Goal: Task Accomplishment & Management: Manage account settings

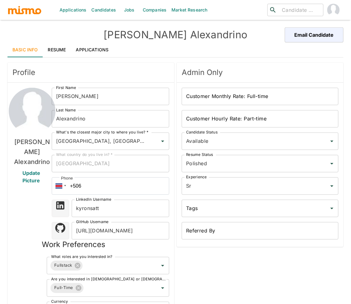
click at [58, 48] on link "Resume" at bounding box center [57, 49] width 28 height 15
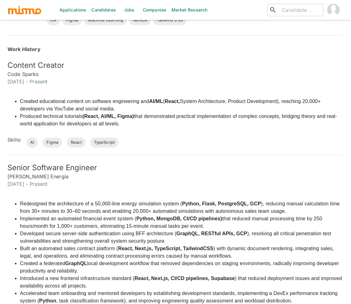
scroll to position [38, 0]
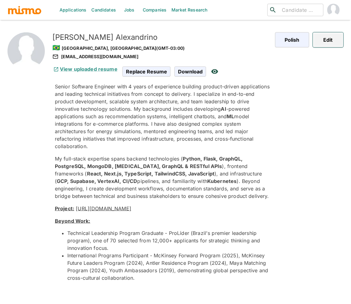
click at [274, 44] on button "Edit" at bounding box center [328, 39] width 31 height 15
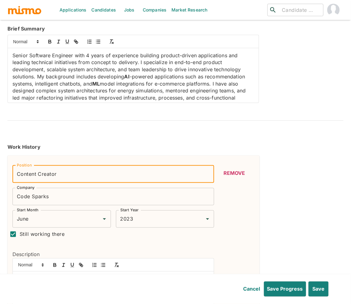
click at [73, 174] on input "Content Creator" at bounding box center [112, 174] width 201 height 17
click at [58, 172] on input "Content Creator - Software Engineer & AI" at bounding box center [112, 174] width 201 height 17
click at [121, 176] on input "Content Creator (Software Engineer & AI" at bounding box center [112, 174] width 201 height 17
type input "Content Creator (Software Engineer & AI)"
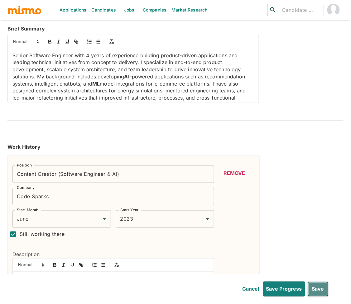
click at [274, 289] on button "Save" at bounding box center [317, 289] width 21 height 15
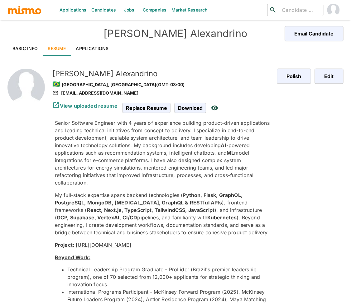
scroll to position [0, 0]
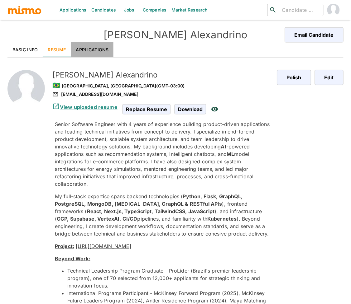
click at [89, 46] on link "Applications" at bounding box center [92, 49] width 43 height 15
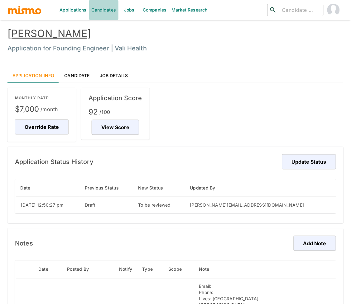
click at [101, 8] on link "Candidates" at bounding box center [104, 10] width 30 height 20
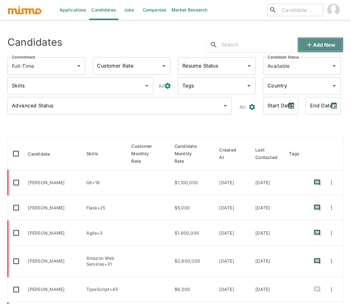
click at [319, 44] on button "Add new" at bounding box center [320, 44] width 46 height 15
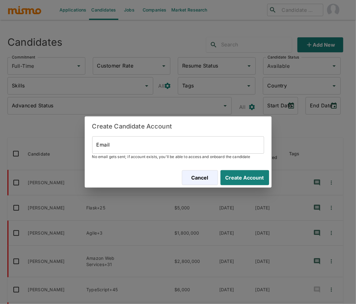
click at [138, 147] on input "Email" at bounding box center [178, 144] width 172 height 17
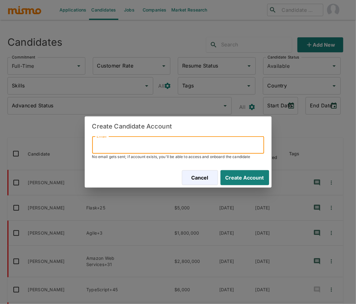
paste input "patamar101@gmail.com"
type input "patamar101@gmail.com"
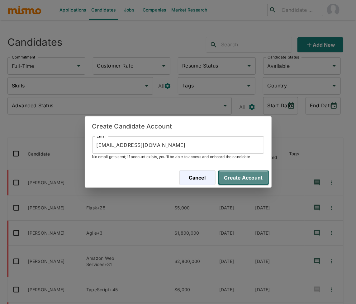
click at [252, 179] on button "Create Account" at bounding box center [243, 177] width 51 height 15
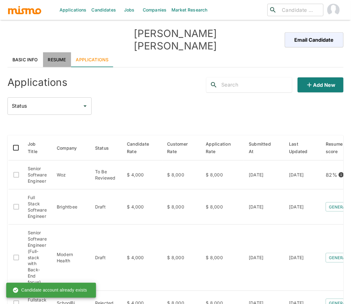
click at [55, 52] on link "Resume" at bounding box center [57, 59] width 28 height 15
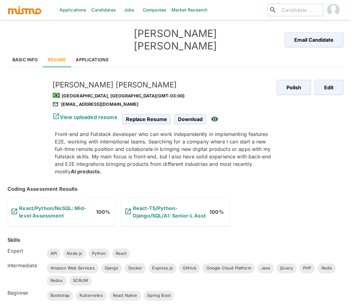
click at [80, 52] on link "Applications" at bounding box center [92, 59] width 43 height 15
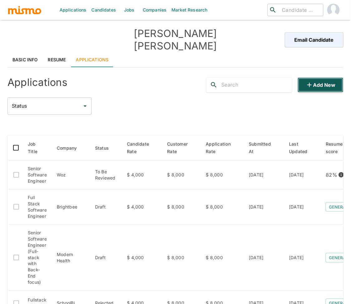
click at [316, 78] on button "Add new" at bounding box center [320, 85] width 46 height 15
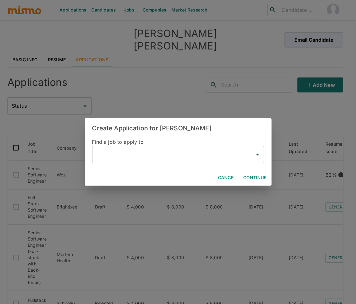
click at [120, 158] on input "text" at bounding box center [173, 155] width 157 height 12
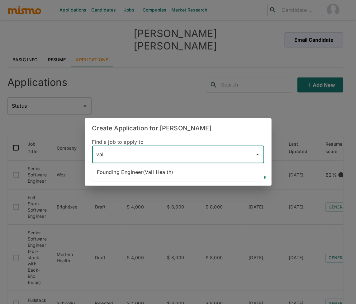
click at [175, 173] on li "Founding Engineer(Vali Health)" at bounding box center [178, 172] width 172 height 12
type input "Founding Engineer(Vali Health)"
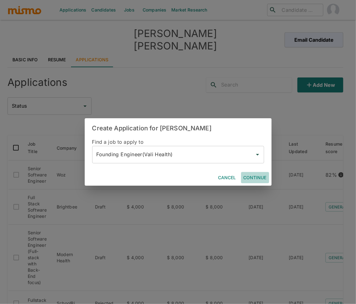
click at [256, 177] on button "Continue" at bounding box center [255, 178] width 28 height 12
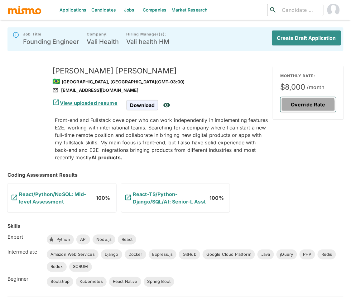
click at [306, 106] on button "Override Rate" at bounding box center [307, 104] width 55 height 15
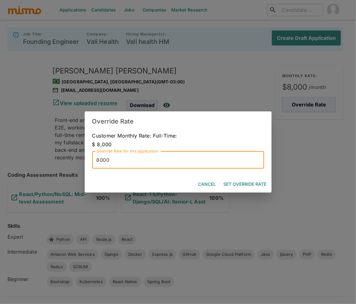
click at [108, 166] on input "8000" at bounding box center [178, 159] width 172 height 17
type input "7000"
click at [253, 185] on button "Set Override Rate" at bounding box center [245, 185] width 48 height 12
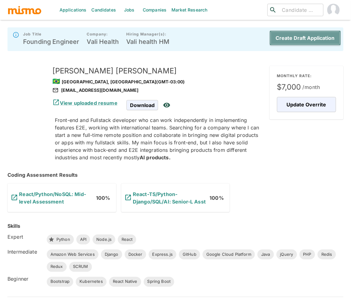
click at [299, 35] on button "Create Draft Application" at bounding box center [304, 38] width 71 height 15
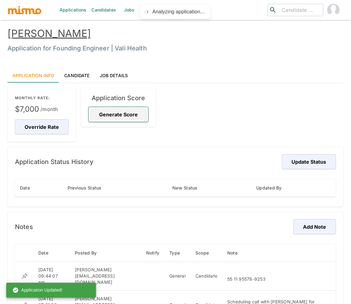
click at [128, 113] on button "Generate Score" at bounding box center [118, 114] width 60 height 15
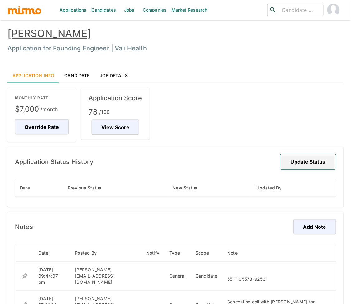
click at [307, 164] on button "Update Status" at bounding box center [308, 161] width 56 height 15
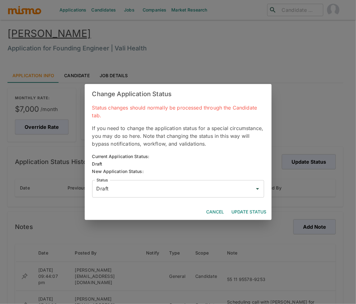
click at [167, 188] on input "Draft" at bounding box center [173, 189] width 157 height 12
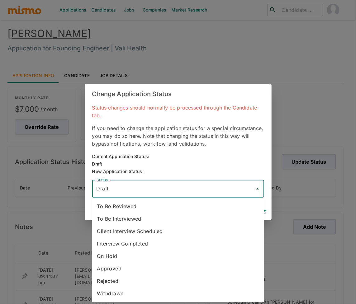
click at [142, 206] on li "To Be Reviewed" at bounding box center [178, 206] width 172 height 12
type input "To Be Reviewed"
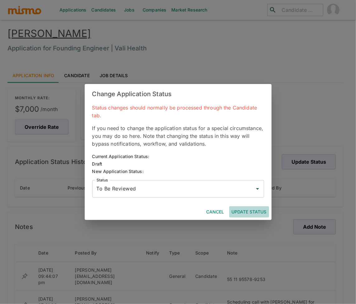
click at [247, 209] on button "Update Status" at bounding box center [249, 212] width 40 height 12
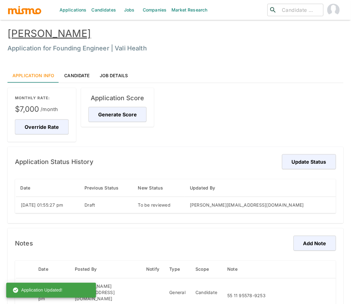
click at [52, 34] on link "Felipe Gomes" at bounding box center [48, 33] width 83 height 12
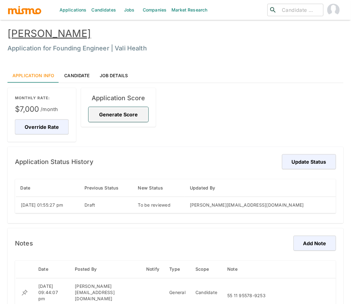
click at [123, 117] on button "Generate Score" at bounding box center [118, 114] width 60 height 15
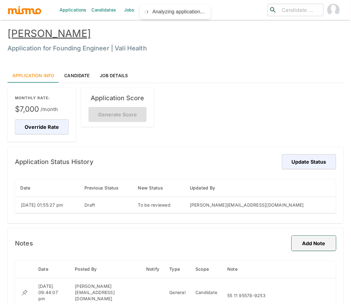
click at [311, 243] on button "Add Note" at bounding box center [313, 243] width 44 height 15
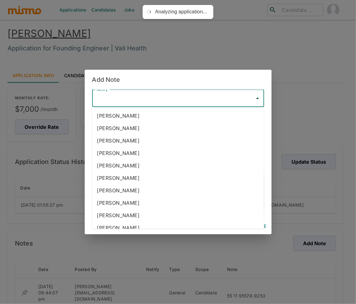
click at [153, 100] on input "Notify" at bounding box center [173, 98] width 157 height 12
click at [210, 83] on h2 "Add Note" at bounding box center [178, 80] width 187 height 20
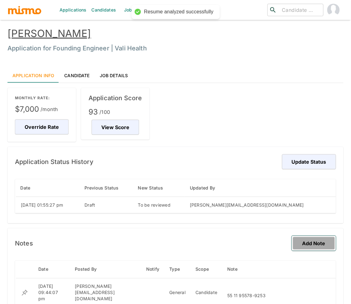
click at [315, 239] on button "Add Note" at bounding box center [313, 243] width 44 height 15
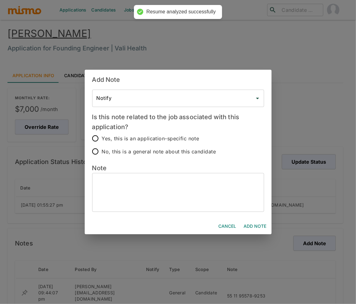
click at [112, 140] on span "Yes, this is an application-specific note" at bounding box center [150, 138] width 97 height 9
click at [102, 140] on input "Yes, this is an application-specific note" at bounding box center [95, 138] width 13 height 13
radio input "true"
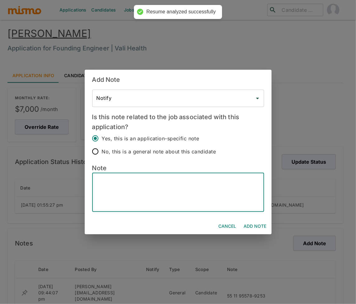
click at [162, 199] on textarea at bounding box center [178, 192] width 163 height 29
type textarea "His current salaery expectations are $5000"
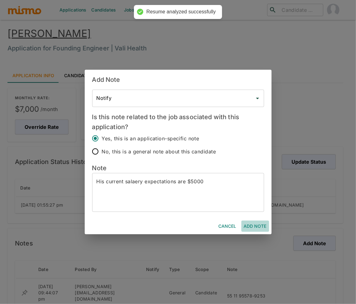
click at [258, 229] on button "Add Note" at bounding box center [255, 227] width 28 height 12
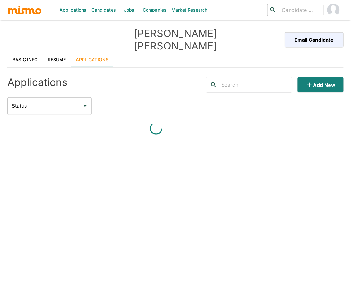
click at [56, 52] on link "Resume" at bounding box center [57, 59] width 28 height 15
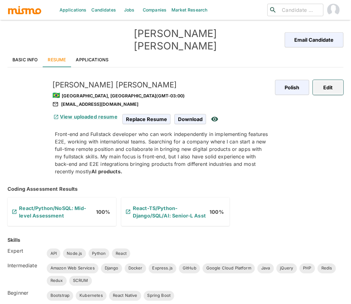
click at [332, 80] on button "Edit" at bounding box center [328, 87] width 31 height 15
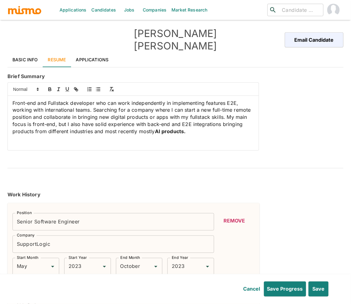
click at [194, 125] on p "Front-end and Fullstack developer who can work independently in implementing fe…" at bounding box center [132, 117] width 241 height 35
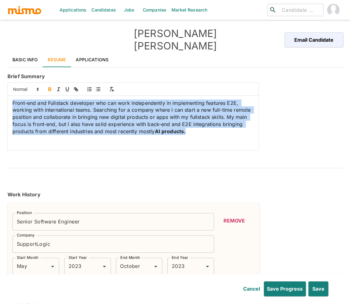
drag, startPoint x: 192, startPoint y: 122, endPoint x: -26, endPoint y: 88, distance: 221.1
click at [0, 88] on html "Applications Candidates Jobs Companies Market Research ​ ​ Felipe Gomes Email C…" at bounding box center [175, 159] width 351 height 319
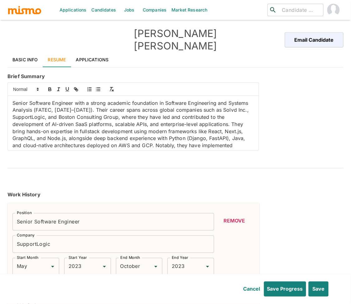
click at [110, 108] on p "Senior Software Engineer with a strong academic foundation in Software Engineer…" at bounding box center [132, 132] width 241 height 64
click at [201, 112] on p "Senior Software Engineer with a strong academic foundation in Software Engineer…" at bounding box center [132, 132] width 241 height 64
click at [114, 100] on p "Senior Software Engineer with a strong academic foundation in Software Engineer…" at bounding box center [132, 132] width 241 height 64
click at [149, 100] on p "Senior Software Engineer with a strong academic foundation in Software Engineer…" at bounding box center [132, 132] width 241 height 64
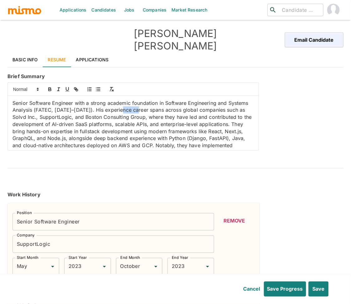
click at [149, 100] on p "Senior Software Engineer with a strong academic foundation in Software Engineer…" at bounding box center [132, 132] width 241 height 64
click at [171, 106] on p "Senior Software Engineer with a strong academic foundation in Software Engineer…" at bounding box center [132, 132] width 241 height 64
click at [54, 115] on p "Senior Software Engineer with a strong academic foundation in Software Engineer…" at bounding box center [132, 132] width 241 height 64
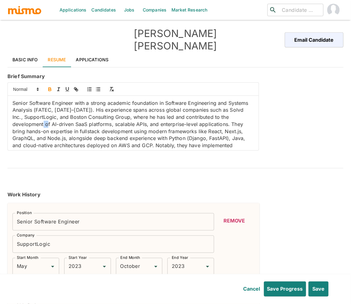
click at [52, 87] on icon "button" at bounding box center [50, 90] width 6 height 6
click at [83, 115] on p "Senior Software Engineer with a strong academic foundation in Software Engineer…" at bounding box center [132, 132] width 241 height 64
click at [51, 87] on icon "button" at bounding box center [50, 90] width 6 height 6
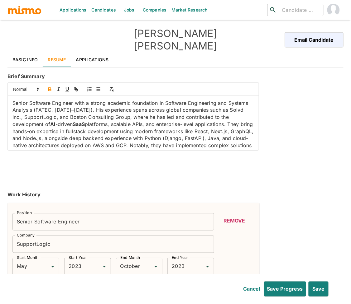
click at [141, 114] on p "Senior Software Engineer with a strong academic foundation in Software Engineer…" at bounding box center [132, 132] width 241 height 64
click at [49, 88] on icon "button" at bounding box center [50, 89] width 2 height 2
click at [236, 114] on p "Senior Software Engineer with a strong academic foundation in Software Engineer…" at bounding box center [132, 132] width 241 height 64
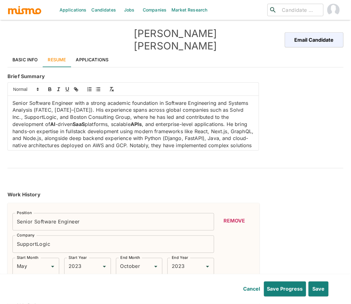
click at [24, 121] on p "Senior Software Engineer with a strong academic foundation in Software Engineer…" at bounding box center [132, 132] width 241 height 64
click at [219, 122] on p "Senior Software Engineer with a strong academic foundation in Software Engineer…" at bounding box center [132, 132] width 241 height 64
click at [49, 87] on icon "button" at bounding box center [50, 90] width 6 height 6
click at [238, 122] on p "Senior Software Engineer with a strong academic foundation in Software Engineer…" at bounding box center [132, 132] width 241 height 64
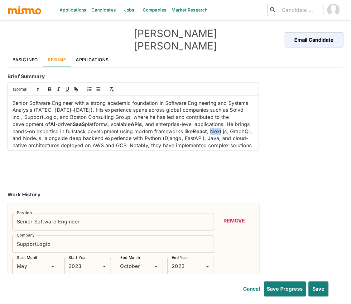
click at [238, 122] on p "Senior Software Engineer with a strong academic foundation in Software Engineer…" at bounding box center [132, 132] width 241 height 64
drag, startPoint x: 244, startPoint y: 123, endPoint x: 228, endPoint y: 122, distance: 16.5
click at [228, 122] on p "Senior Software Engineer with a strong academic foundation in Software Engineer…" at bounding box center [132, 132] width 241 height 64
click at [50, 89] on icon "button" at bounding box center [50, 90] width 2 height 2
click at [22, 128] on p "Senior Software Engineer with a strong academic foundation in Software Engineer…" at bounding box center [132, 132] width 241 height 64
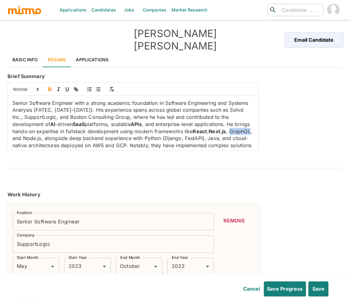
click at [22, 128] on p "Senior Software Engineer with a strong academic foundation in Software Engineer…" at bounding box center [132, 132] width 241 height 64
click at [51, 89] on icon "button" at bounding box center [50, 90] width 2 height 2
drag, startPoint x: 65, startPoint y: 127, endPoint x: 46, endPoint y: 129, distance: 19.5
click at [46, 129] on p "Senior Software Engineer with a strong academic foundation in Software Engineer…" at bounding box center [132, 132] width 241 height 64
click at [51, 89] on icon "button" at bounding box center [50, 90] width 2 height 2
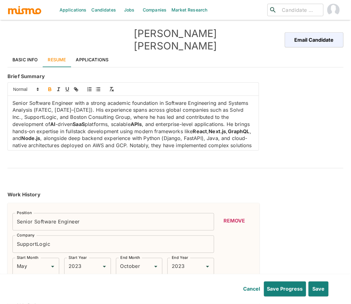
click at [177, 130] on p "Senior Software Engineer with a strong academic foundation in Software Engineer…" at bounding box center [132, 132] width 241 height 64
click at [50, 87] on icon "button" at bounding box center [50, 90] width 6 height 6
drag, startPoint x: 228, startPoint y: 130, endPoint x: 190, endPoint y: 128, distance: 39.0
click at [190, 129] on p "Senior Software Engineer with a strong academic foundation in Software Engineer…" at bounding box center [132, 132] width 241 height 64
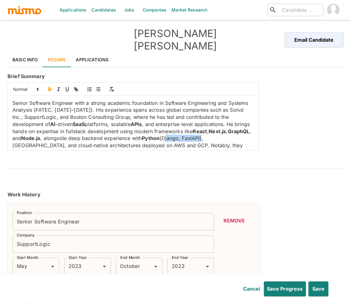
click at [48, 87] on icon "button" at bounding box center [50, 90] width 6 height 6
drag, startPoint x: 247, startPoint y: 130, endPoint x: 235, endPoint y: 129, distance: 11.9
click at [235, 129] on p "Senior Software Engineer with a strong academic foundation in Software Engineer…" at bounding box center [132, 132] width 241 height 64
click at [112, 136] on p "Senior Software Engineer with a strong academic foundation in Software Engineer…" at bounding box center [132, 132] width 241 height 64
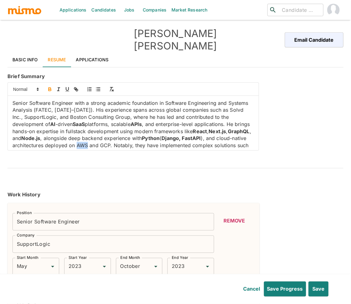
click at [51, 87] on icon "button" at bounding box center [50, 90] width 6 height 6
click at [131, 134] on p "Senior Software Engineer with a strong academic foundation in Software Engineer…" at bounding box center [132, 132] width 241 height 64
click at [137, 135] on p "Senior Software Engineer with a strong academic foundation in Software Engineer…" at bounding box center [132, 132] width 241 height 64
click at [49, 87] on icon "button" at bounding box center [50, 90] width 6 height 6
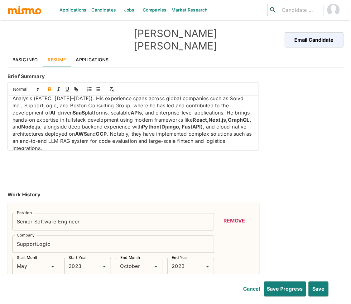
scroll to position [14, 0]
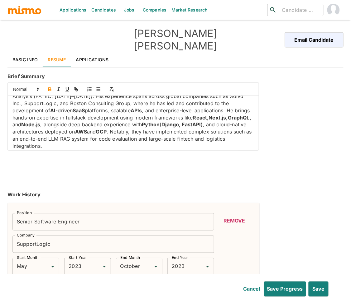
click at [154, 122] on p "Senior Software Engineer with a strong academic foundation in Software Engineer…" at bounding box center [132, 118] width 241 height 64
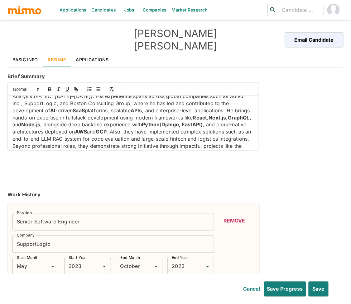
click at [162, 123] on p "Senior Software Engineer with a strong academic foundation in Software Engineer…" at bounding box center [132, 114] width 241 height 57
click at [98, 129] on p "Senior Software Engineer with a strong academic foundation in Software Engineer…" at bounding box center [132, 114] width 241 height 57
click at [52, 87] on icon "button" at bounding box center [50, 90] width 6 height 6
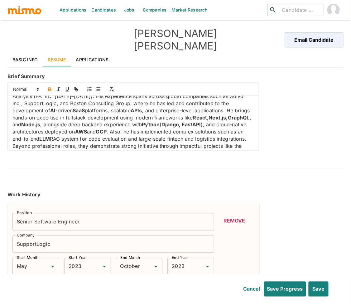
click at [108, 128] on p "Senior Software Engineer with a strong academic foundation in Software Engineer…" at bounding box center [132, 114] width 241 height 57
click at [47, 87] on icon "button" at bounding box center [50, 90] width 6 height 6
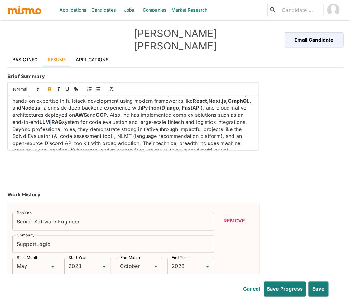
scroll to position [38, 0]
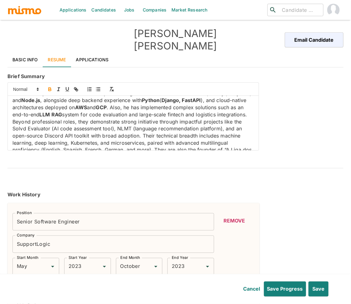
click at [81, 118] on p "Beyond professional roles, they demonstrate strong initiative through impactful…" at bounding box center [132, 146] width 241 height 57
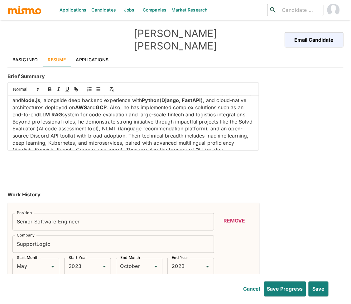
click at [114, 121] on p "Beyond professional roles, he demonstrate strong initiative through impactful p…" at bounding box center [132, 146] width 241 height 57
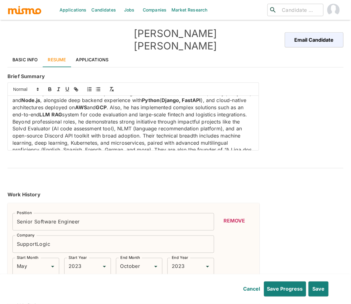
click at [56, 126] on p "Beyond professional roles, he demonstrates strong initiative through impactful …" at bounding box center [132, 146] width 241 height 57
click at [49, 87] on icon "button" at bounding box center [50, 90] width 6 height 6
click at [127, 127] on p "Beyond professional roles, he demonstrates strong initiative through impactful …" at bounding box center [132, 146] width 241 height 57
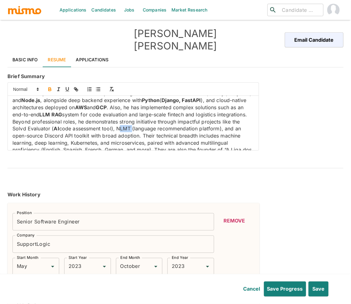
click at [51, 88] on icon "button" at bounding box center [50, 89] width 2 height 2
click at [69, 134] on p "Beyond professional roles, he demonstrates strong initiative through impactful …" at bounding box center [132, 146] width 241 height 57
click at [47, 87] on icon "button" at bounding box center [50, 90] width 6 height 6
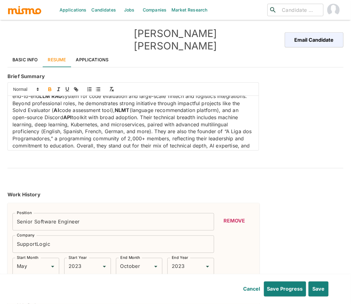
scroll to position [67, 0]
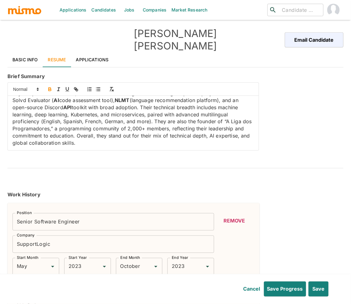
click at [153, 103] on p "Beyond professional roles, he demonstrates strong initiative through impactful …" at bounding box center [132, 118] width 241 height 57
click at [150, 105] on p "Beyond professional roles, he demonstrates strong initiative through impactful …" at bounding box center [132, 118] width 241 height 57
click at [226, 106] on p "Beyond professional roles, he demonstrates strong initiative through impactful …" at bounding box center [132, 118] width 241 height 57
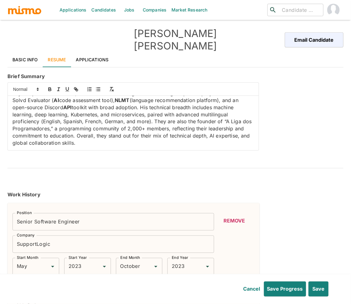
click at [225, 105] on p "Beyond professional roles, he demonstrates strong initiative through impactful …" at bounding box center [132, 118] width 241 height 57
drag, startPoint x: 215, startPoint y: 104, endPoint x: 32, endPoint y: 111, distance: 183.5
click at [32, 111] on p "Beyond professional roles, he demonstrates strong initiative through impactful …" at bounding box center [132, 118] width 241 height 57
click at [52, 87] on icon "button" at bounding box center [50, 90] width 6 height 6
drag, startPoint x: 37, startPoint y: 111, endPoint x: 68, endPoint y: 110, distance: 31.5
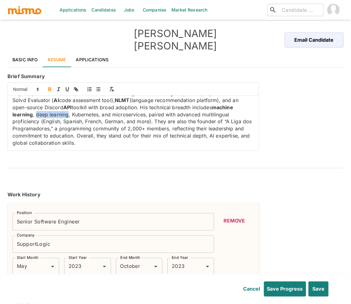
click at [68, 110] on p "Beyond professional roles, he demonstrates strong initiative through impactful …" at bounding box center [132, 118] width 241 height 57
click at [49, 89] on icon "button" at bounding box center [50, 90] width 2 height 2
click at [92, 109] on p "Beyond professional roles, he demonstrates strong initiative through impactful …" at bounding box center [132, 118] width 241 height 57
click at [48, 86] on button "button" at bounding box center [49, 89] width 9 height 7
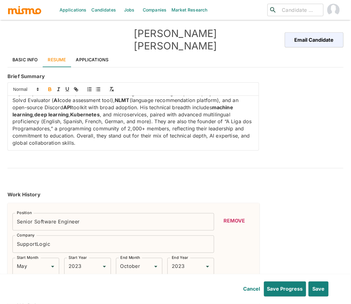
click at [135, 111] on p "Beyond professional roles, he demonstrates strong initiative through impactful …" at bounding box center [132, 118] width 241 height 57
click at [50, 87] on icon "button" at bounding box center [50, 90] width 6 height 6
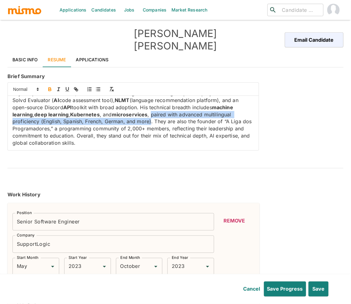
drag, startPoint x: 153, startPoint y: 112, endPoint x: 151, endPoint y: 120, distance: 8.9
click at [151, 120] on p "Beyond professional roles, he demonstrates strong initiative through impactful …" at bounding box center [132, 118] width 241 height 57
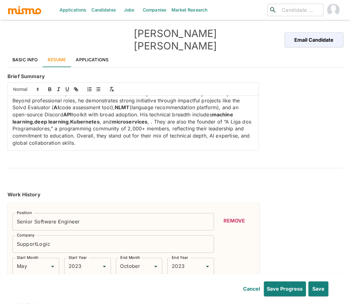
scroll to position [66, 0]
click at [157, 111] on p "Beyond professional roles, he demonstrates strong initiative through impactful …" at bounding box center [132, 121] width 241 height 49
click at [166, 111] on p "Beyond professional roles, he demonstrates strong initiative through impactful …" at bounding box center [132, 121] width 241 height 49
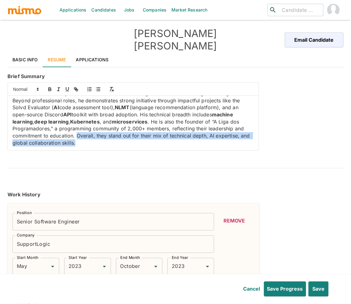
drag, startPoint x: 88, startPoint y: 133, endPoint x: 76, endPoint y: 129, distance: 13.0
click at [76, 129] on p "Beyond professional roles, he demonstrates strong initiative through impactful …" at bounding box center [132, 121] width 241 height 49
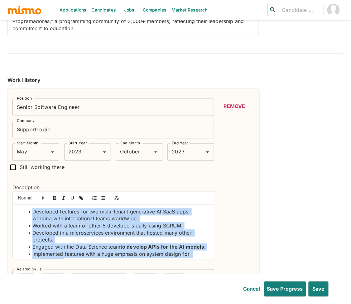
scroll to position [38, 0]
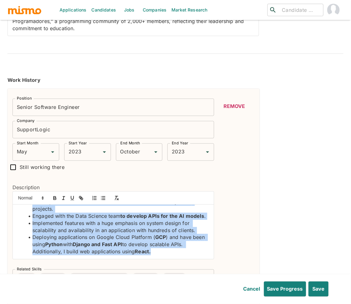
drag, startPoint x: 22, startPoint y: 201, endPoint x: 65, endPoint y: 255, distance: 69.1
click at [65, 255] on div "Position Senior Software Engineer Position Company SupportLogic Company Start M…" at bounding box center [110, 196] width 206 height 205
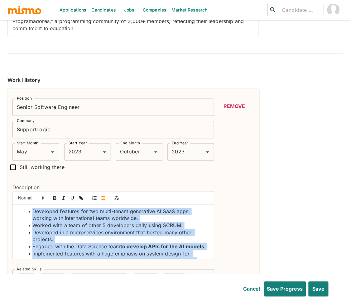
scroll to position [0, 0]
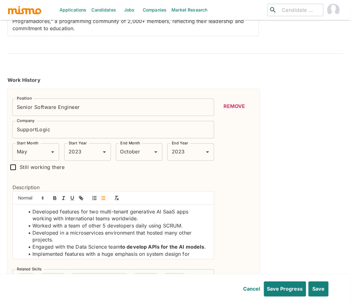
click at [247, 181] on div "Remove" at bounding box center [234, 199] width 40 height 200
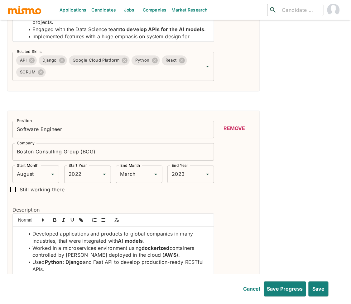
scroll to position [341, 0]
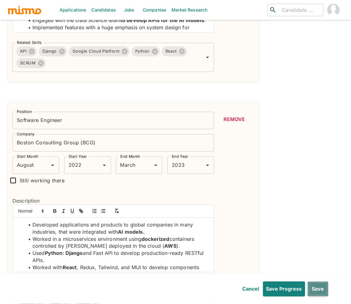
click at [322, 292] on button "Save" at bounding box center [317, 289] width 21 height 15
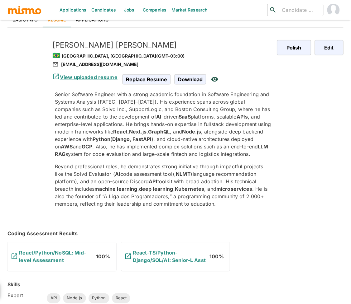
scroll to position [0, 0]
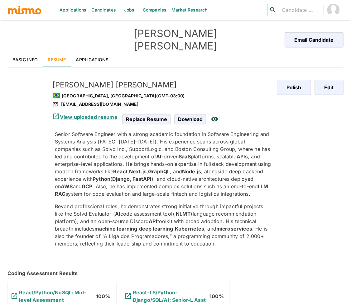
click at [90, 52] on link "Applications" at bounding box center [92, 59] width 43 height 15
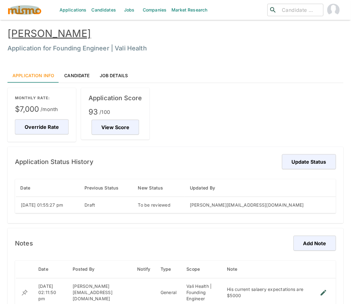
drag, startPoint x: 25, startPoint y: 12, endPoint x: 41, endPoint y: 13, distance: 15.6
click at [25, 12] on img "button" at bounding box center [24, 9] width 34 height 9
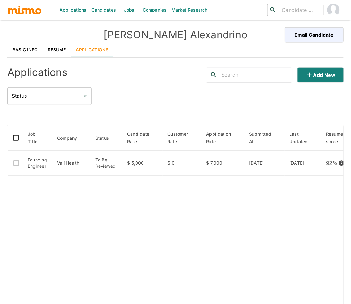
click at [162, 93] on div "Status Status" at bounding box center [175, 95] width 336 height 17
click at [45, 48] on link "Resume" at bounding box center [57, 49] width 28 height 15
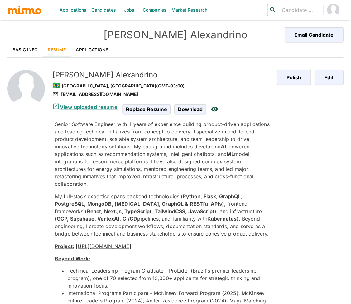
click at [19, 50] on link "Basic Info" at bounding box center [24, 49] width 35 height 15
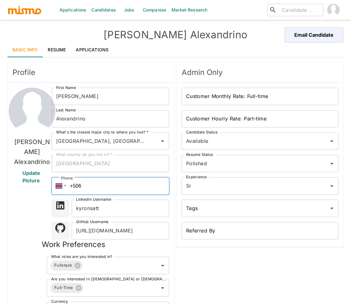
click at [103, 191] on input "+506" at bounding box center [110, 185] width 117 height 17
drag, startPoint x: 98, startPoint y: 186, endPoint x: 43, endPoint y: 184, distance: 55.1
click at [43, 184] on div "[PERSON_NAME] Update Picture First Name [PERSON_NAME] First Name Last Name [PER…" at bounding box center [90, 226] width 157 height 276
paste input "[PHONE_NUMBER]"
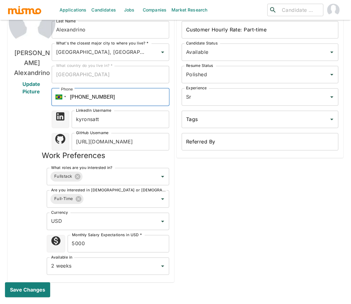
scroll to position [94, 0]
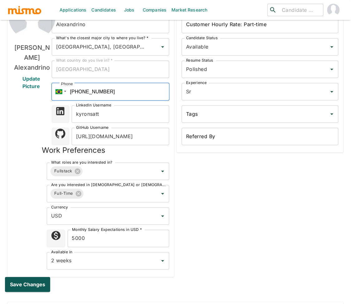
type input "[PHONE_NUMBER]"
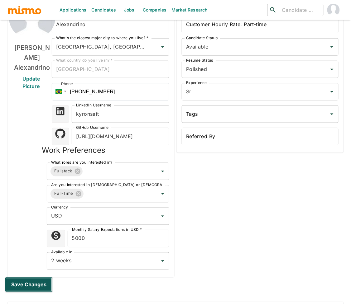
click at [35, 285] on button "Save changes" at bounding box center [29, 284] width 48 height 15
click at [19, 283] on button "Save changes" at bounding box center [29, 284] width 48 height 15
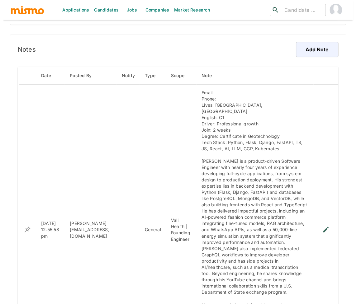
scroll to position [454, 0]
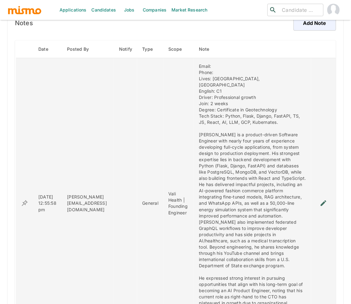
click at [321, 207] on icon "enhanced table" at bounding box center [322, 203] width 7 height 7
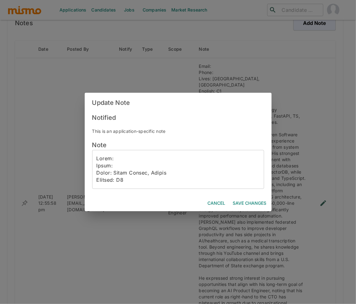
click at [121, 167] on textarea at bounding box center [178, 169] width 163 height 29
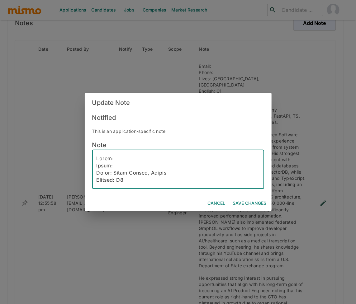
click at [121, 167] on textarea at bounding box center [178, 169] width 163 height 29
click at [119, 164] on textarea at bounding box center [178, 169] width 163 height 29
paste textarea "[PHONE_NUMBER]"
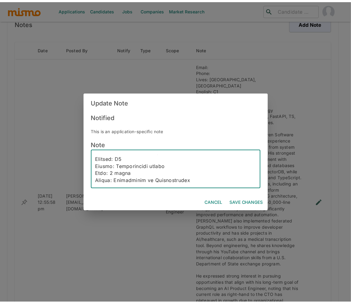
scroll to position [0, 0]
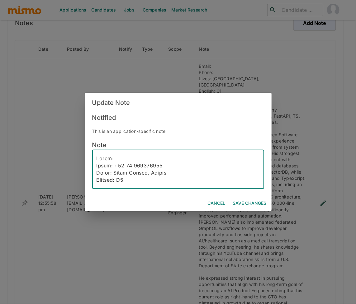
click at [113, 155] on textarea at bounding box center [178, 169] width 163 height 29
paste textarea "contato.rafaelalexandrino@gmail.com"
type textarea "Email: contato.rafaelalexandrino@gmail.com Phone: +55 71 986102383 Lives: Minas…"
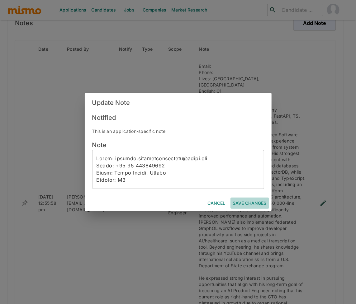
click at [258, 202] on button "Save Changes" at bounding box center [249, 204] width 39 height 12
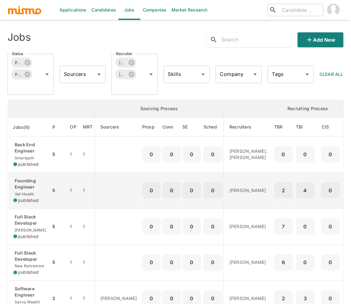
click at [32, 190] on p "Founding Engineer" at bounding box center [29, 184] width 32 height 12
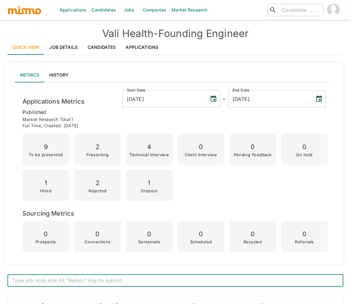
click at [151, 45] on link "Applications" at bounding box center [142, 47] width 43 height 15
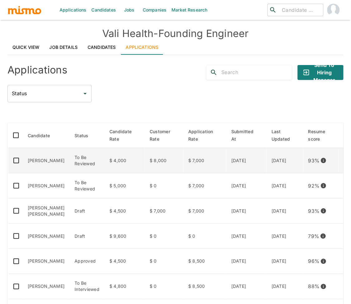
click at [61, 165] on td "[PERSON_NAME]" at bounding box center [46, 160] width 47 height 25
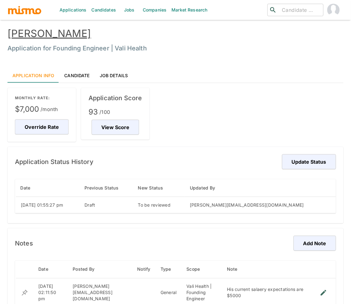
click at [46, 37] on link "[PERSON_NAME]" at bounding box center [48, 33] width 83 height 12
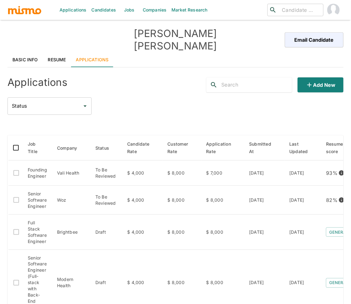
click at [53, 52] on link "Resume" at bounding box center [57, 59] width 28 height 15
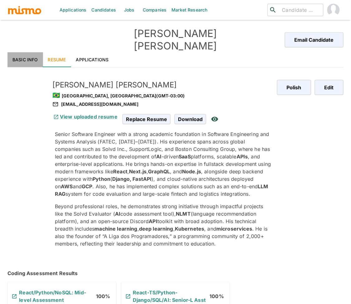
click at [28, 52] on link "Basic Info" at bounding box center [24, 59] width 35 height 15
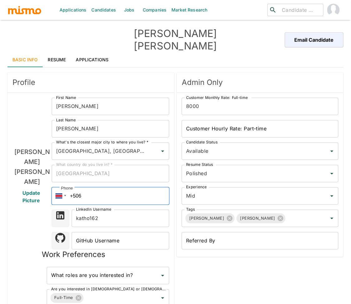
drag, startPoint x: 86, startPoint y: 186, endPoint x: 66, endPoint y: 185, distance: 20.0
click at [66, 187] on div "Phone +506" at bounding box center [110, 195] width 117 height 17
paste input "[PHONE_NUMBER]"
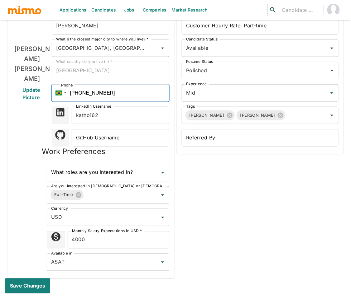
scroll to position [111, 0]
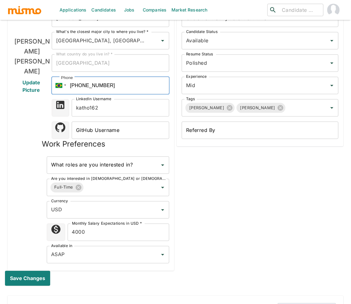
type input "[PHONE_NUMBER]"
click at [73, 224] on input "4000" at bounding box center [118, 232] width 101 height 17
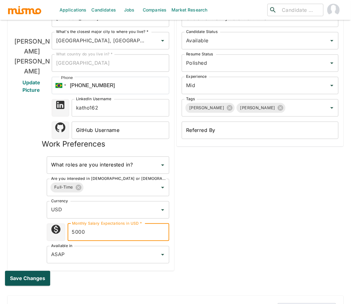
type input "5000"
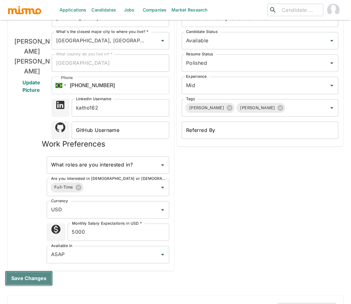
click at [35, 271] on button "Save changes" at bounding box center [29, 278] width 48 height 15
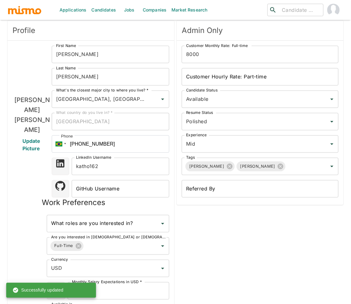
scroll to position [0, 0]
